Goal: Transaction & Acquisition: Subscribe to service/newsletter

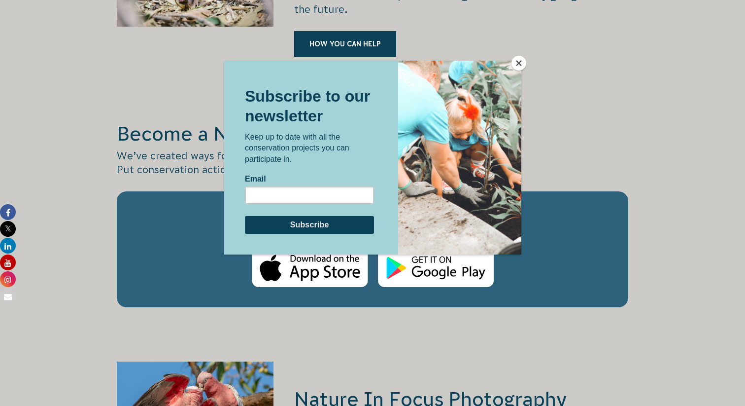
scroll to position [1624, 0]
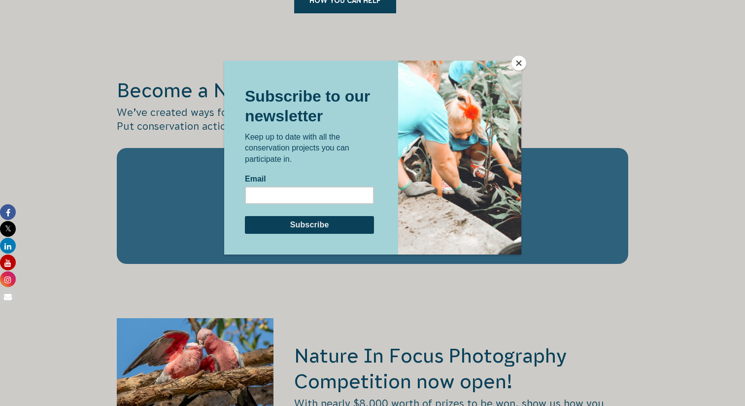
click at [515, 65] on button "Close" at bounding box center [519, 63] width 15 height 15
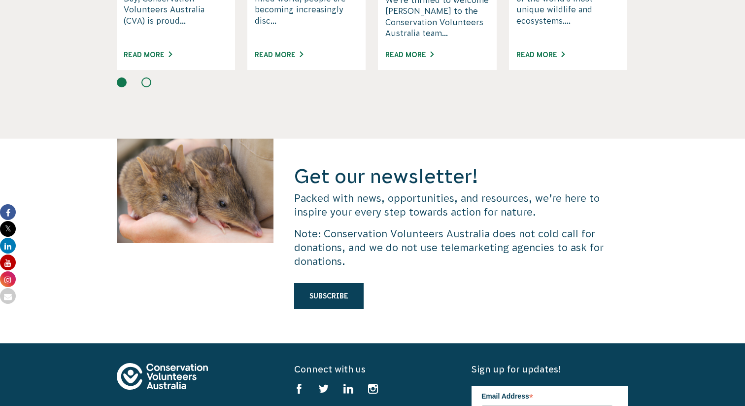
scroll to position [2854, 0]
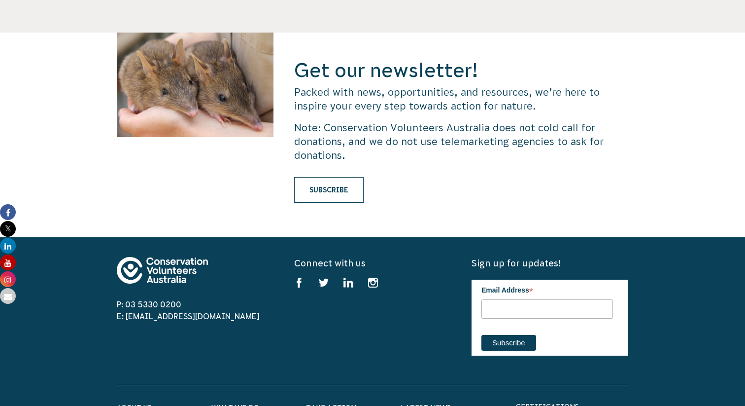
click at [343, 177] on link "Subscribe" at bounding box center [328, 190] width 69 height 26
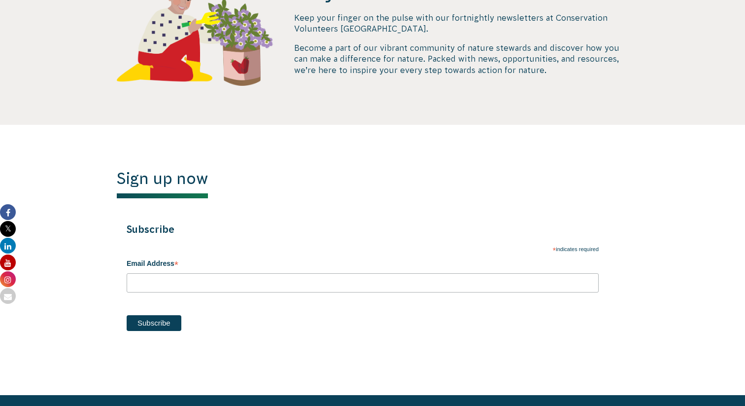
scroll to position [386, 0]
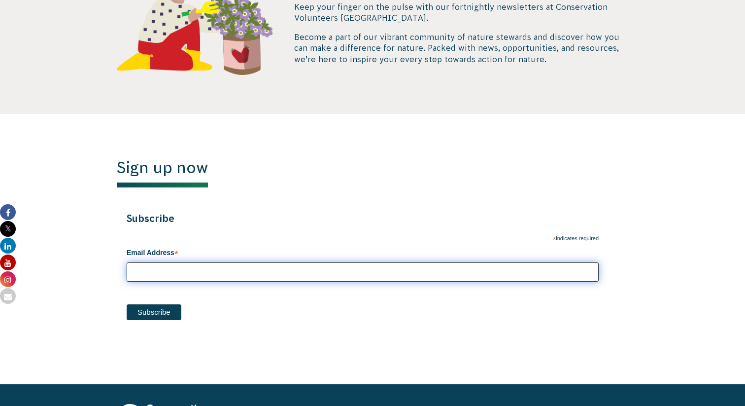
click at [248, 272] on input "Email Address *" at bounding box center [363, 271] width 472 height 19
type input "lyn.wu39@gmail.com"
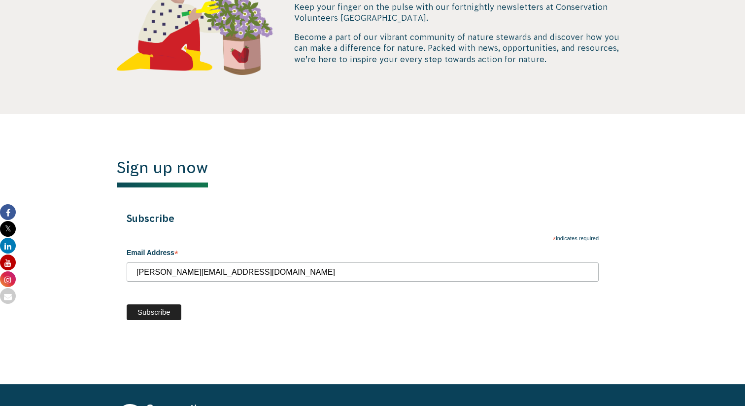
click at [159, 315] on input "Subscribe" at bounding box center [154, 312] width 55 height 16
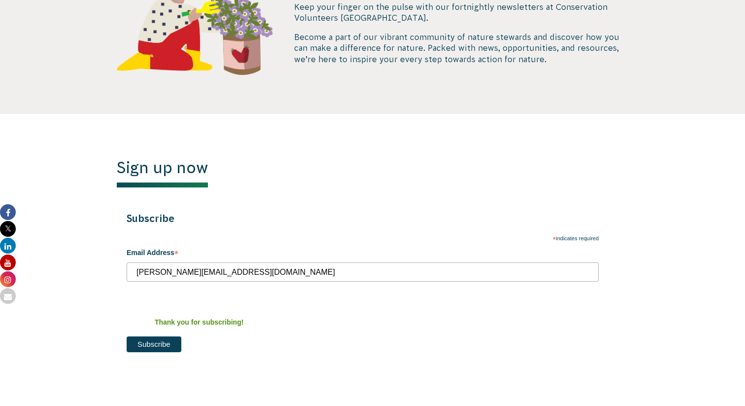
scroll to position [0, 0]
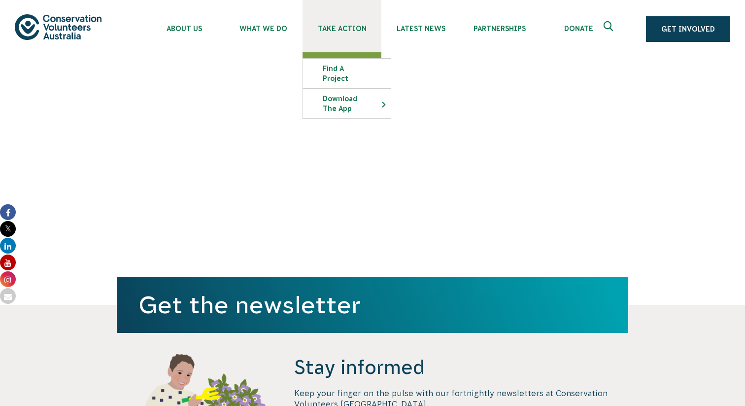
click at [330, 21] on link "Take Action" at bounding box center [342, 26] width 79 height 52
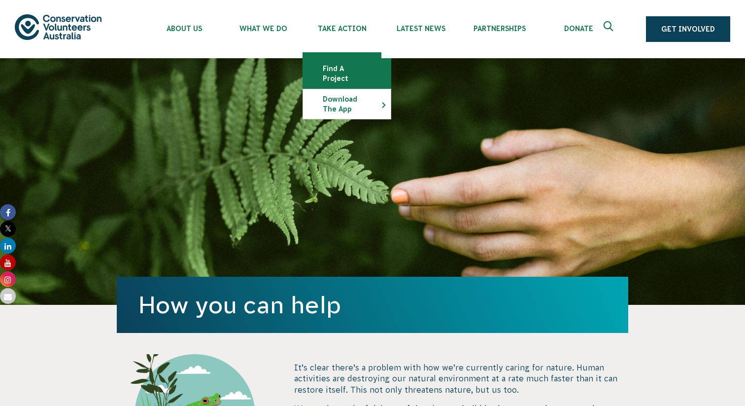
click at [327, 67] on link "Find a project" at bounding box center [347, 74] width 88 height 30
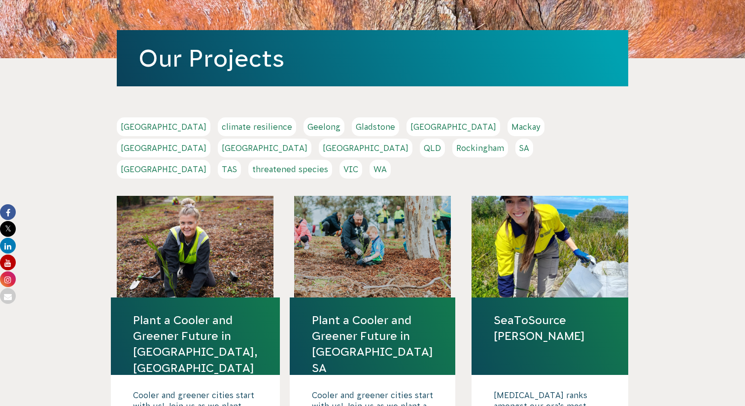
scroll to position [85, 0]
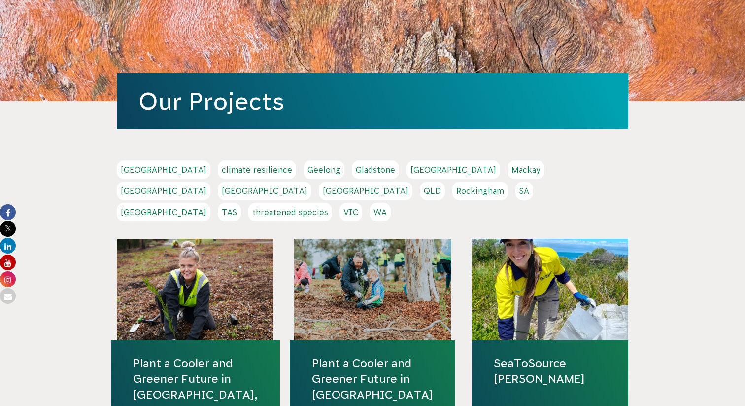
click at [210, 181] on link "Melbourne" at bounding box center [164, 190] width 94 height 19
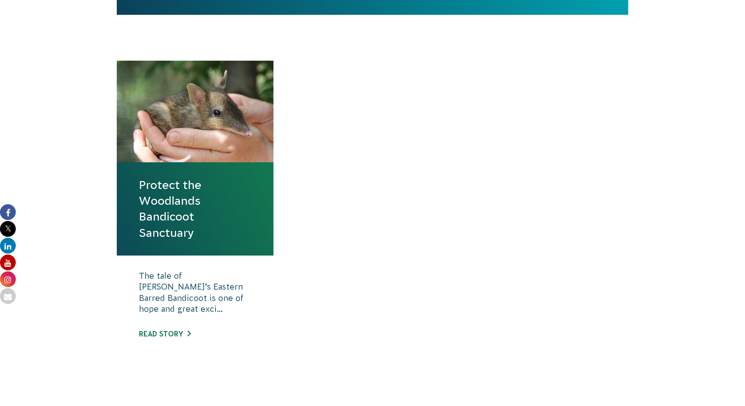
scroll to position [338, 0]
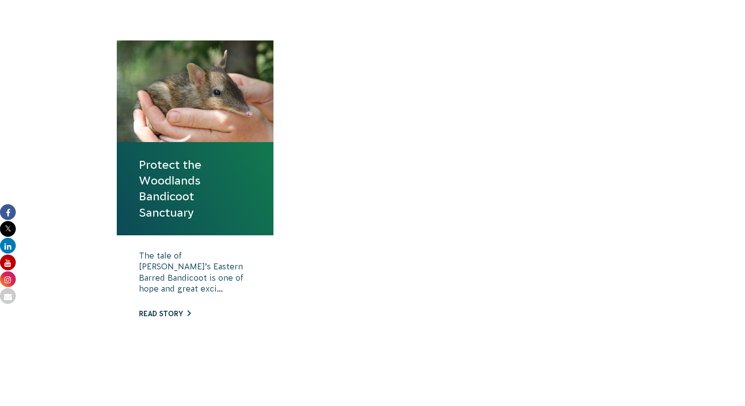
click at [162, 311] on link "Read story" at bounding box center [165, 314] width 52 height 8
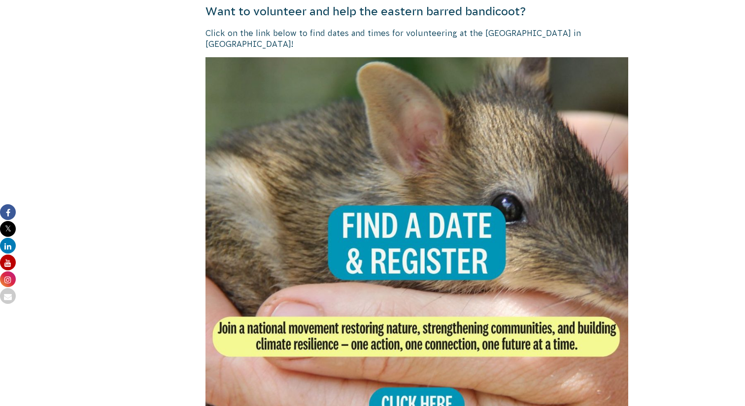
scroll to position [1994, 0]
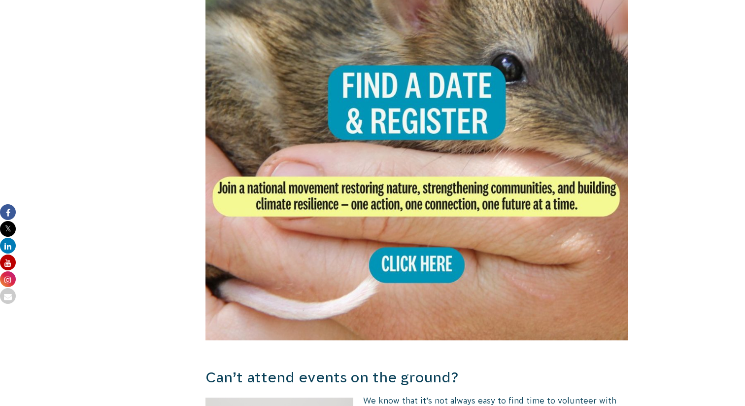
click at [427, 248] on img at bounding box center [417, 128] width 423 height 423
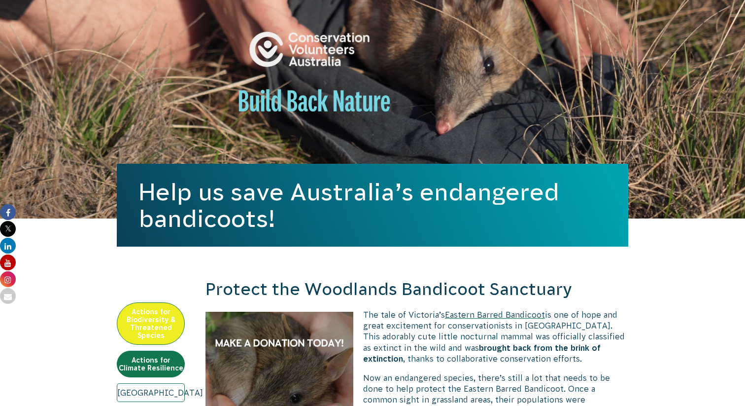
scroll to position [0, 0]
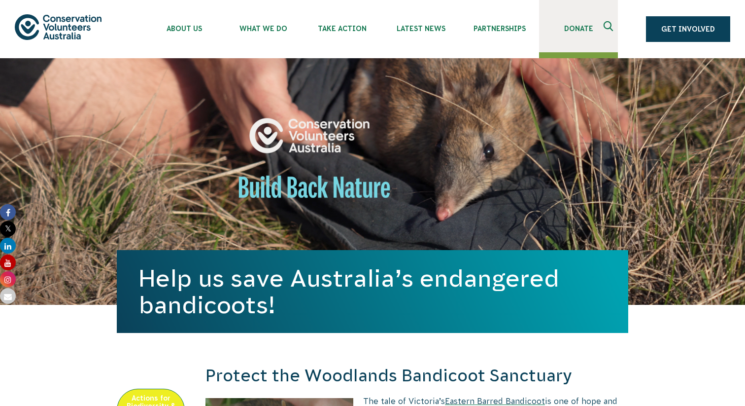
click at [578, 26] on span "Donate" at bounding box center [578, 29] width 79 height 8
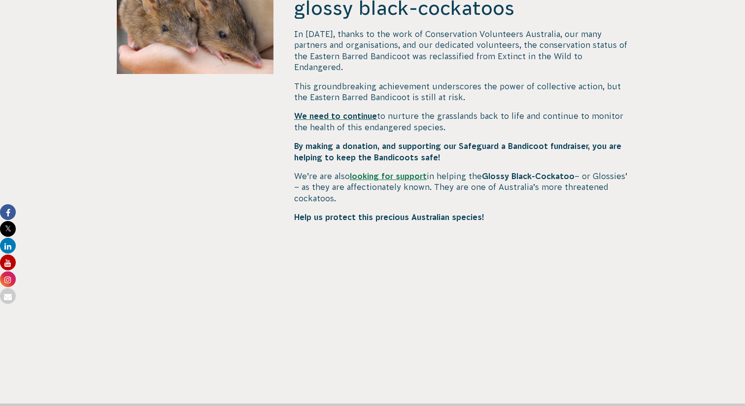
scroll to position [364, 0]
